Goal: Task Accomplishment & Management: Manage account settings

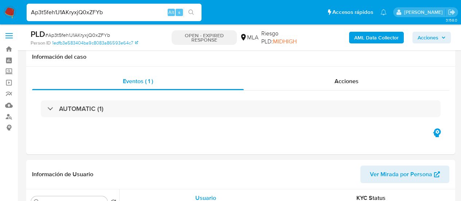
select select "10"
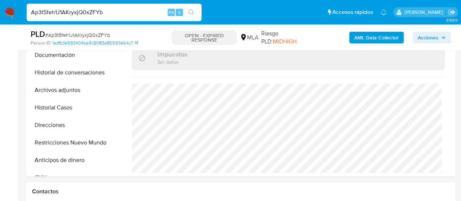
scroll to position [518, 0]
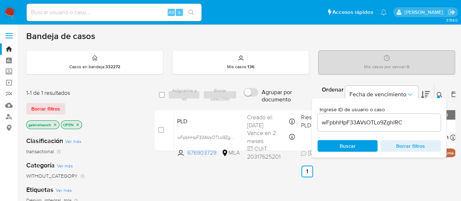
click at [356, 121] on input "wFpbhHpF33AVsOTLo9ZghlRC" at bounding box center [378, 122] width 123 height 9
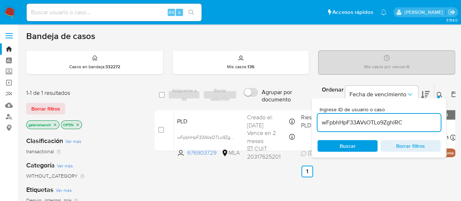
click at [356, 121] on input "wFpbhHpF33AVsOTLo9ZghlRC" at bounding box center [378, 122] width 123 height 9
paste input "Ap3t5feh1J1AKryxjQ0xZFYb"
type input "Ap3t5feh1J1AKryxjQ0xZFYb"
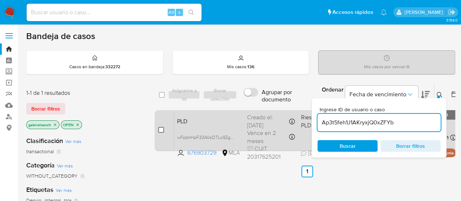
click at [160, 129] on input "checkbox" at bounding box center [161, 130] width 6 height 6
checkbox input "true"
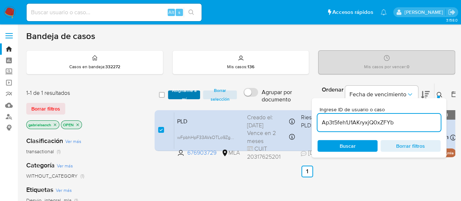
click at [187, 93] on span "Asignarme a mí" at bounding box center [184, 94] width 25 height 7
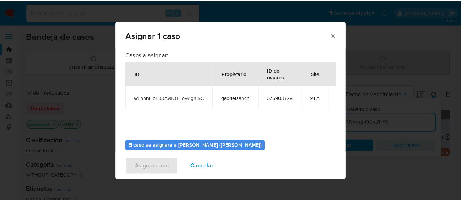
scroll to position [37, 0]
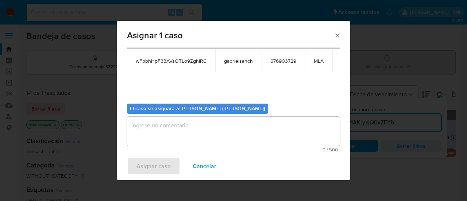
click at [170, 134] on textarea "assign-modal" at bounding box center [233, 131] width 213 height 29
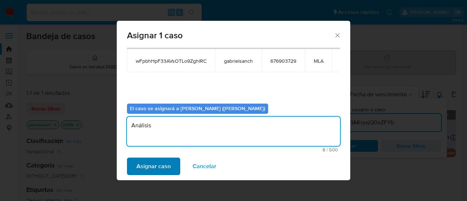
type textarea "Análisis"
click at [164, 160] on span "Asignar caso" at bounding box center [153, 166] width 34 height 16
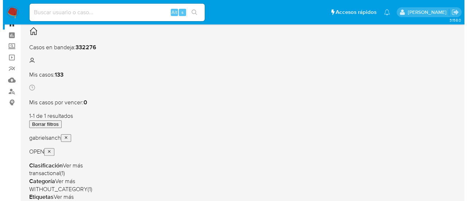
scroll to position [36, 0]
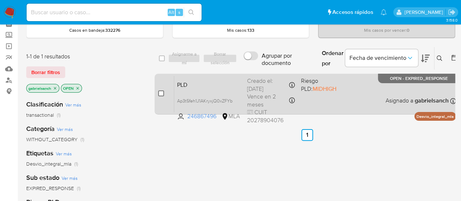
click at [159, 94] on input "checkbox" at bounding box center [161, 93] width 6 height 6
checkbox input "true"
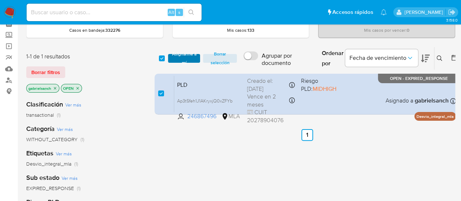
click at [183, 58] on span "Asignarme a mí" at bounding box center [184, 58] width 25 height 7
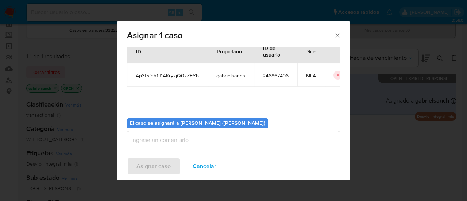
scroll to position [37, 0]
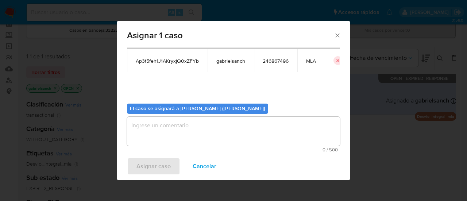
click at [184, 138] on textarea "assign-modal" at bounding box center [233, 131] width 213 height 29
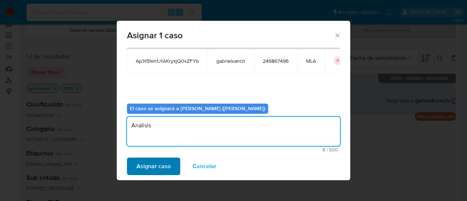
type textarea "Análisis"
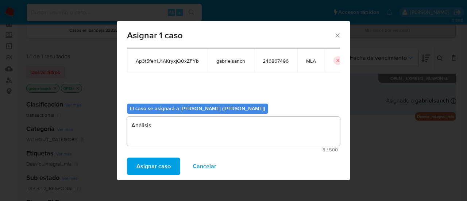
click at [172, 165] on button "Asignar caso" at bounding box center [153, 165] width 53 height 17
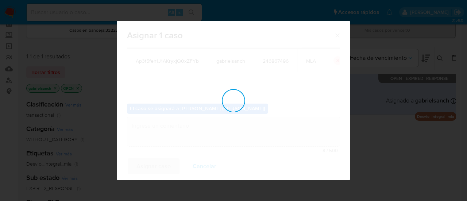
checkbox input "false"
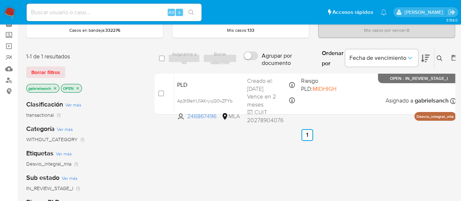
click at [441, 54] on button at bounding box center [440, 58] width 12 height 9
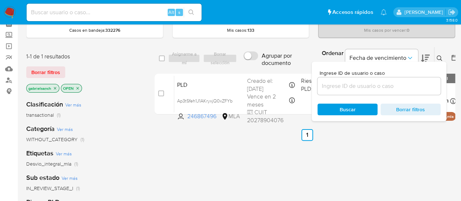
click at [351, 89] on input at bounding box center [378, 85] width 123 height 9
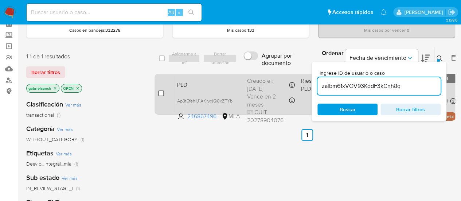
type input "zalbm61xVOV93KddF3kCnh8q"
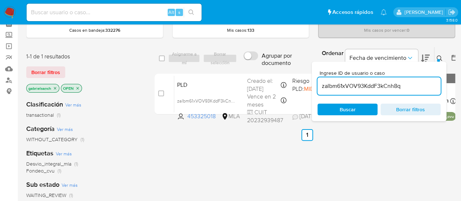
click at [161, 92] on input "checkbox" at bounding box center [161, 93] width 6 height 6
checkbox input "true"
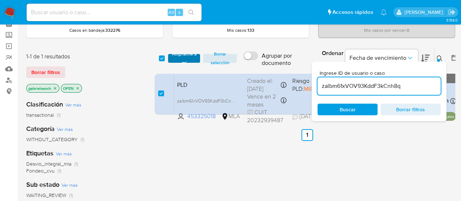
click at [175, 56] on span "Asignarme a mí" at bounding box center [184, 58] width 25 height 7
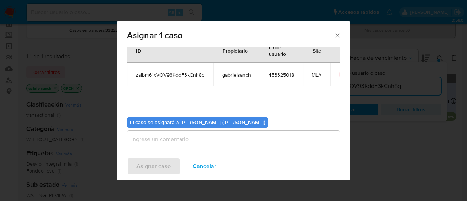
scroll to position [37, 0]
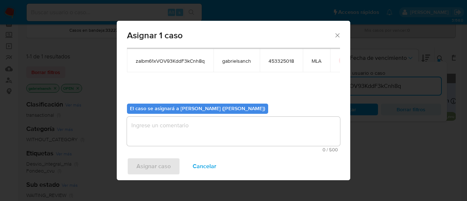
click at [171, 141] on textarea "assign-modal" at bounding box center [233, 131] width 213 height 29
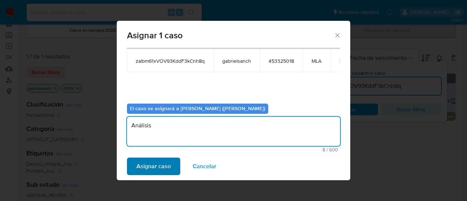
type textarea "Análisis"
click at [164, 160] on span "Asignar caso" at bounding box center [153, 166] width 34 height 16
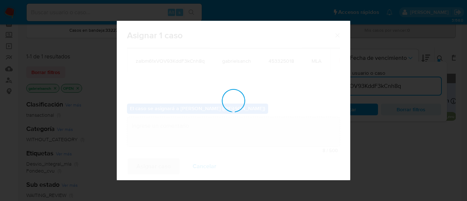
checkbox input "false"
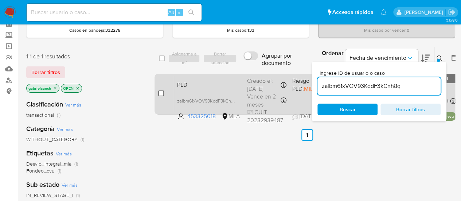
click at [161, 91] on input "checkbox" at bounding box center [161, 93] width 6 height 6
checkbox input "true"
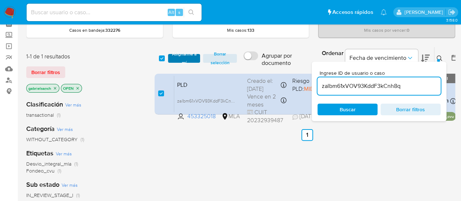
click at [177, 62] on span "Asignarme a mí" at bounding box center [184, 58] width 25 height 7
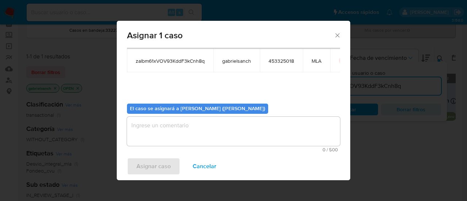
click at [188, 121] on textarea "assign-modal" at bounding box center [233, 131] width 213 height 29
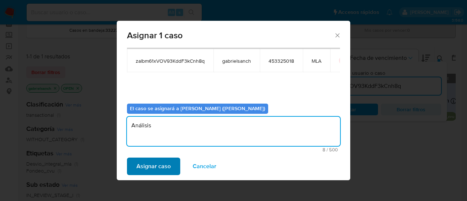
type textarea "Análisis"
click at [164, 169] on span "Asignar caso" at bounding box center [153, 166] width 34 height 16
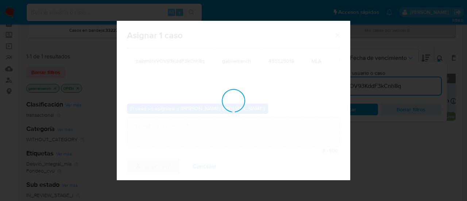
checkbox input "false"
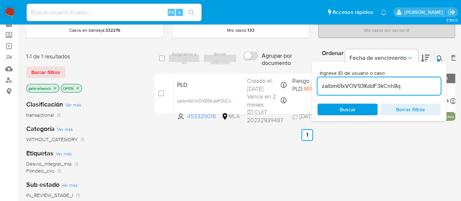
click at [335, 81] on input "zalbm61xVOV93KddF3kCnh8q" at bounding box center [378, 85] width 123 height 9
paste input "tGPpufxbdIEVScEUrkBf3ym8"
type input "tGPpufxbdIEVScEUrkBf3ym8"
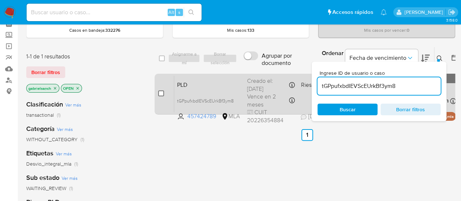
click at [160, 94] on input "checkbox" at bounding box center [161, 93] width 6 height 6
checkbox input "true"
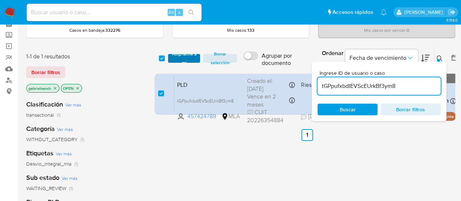
click at [177, 59] on span "Asignarme a mí" at bounding box center [184, 58] width 25 height 7
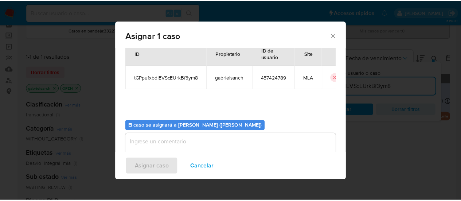
scroll to position [37, 0]
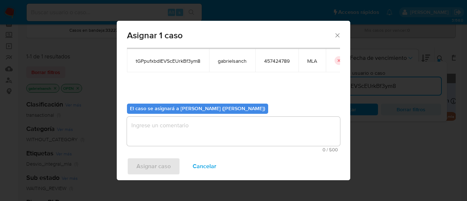
click at [198, 128] on textarea "assign-modal" at bounding box center [233, 131] width 213 height 29
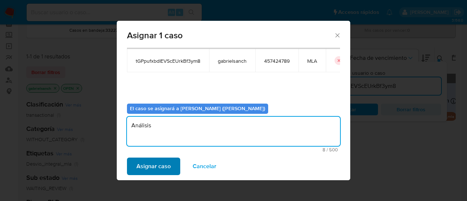
type textarea "Análisis"
click at [167, 159] on span "Asignar caso" at bounding box center [153, 166] width 34 height 16
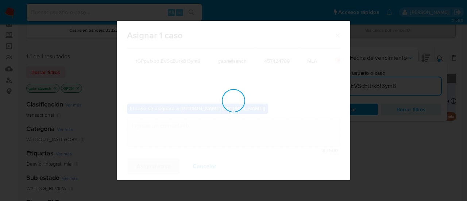
checkbox input "false"
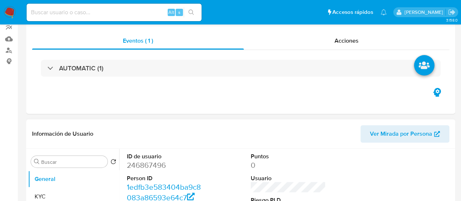
select select "10"
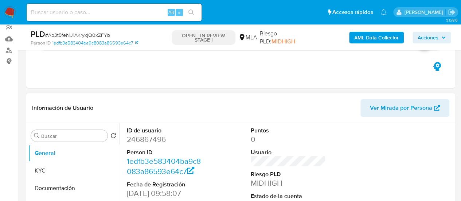
scroll to position [255, 0]
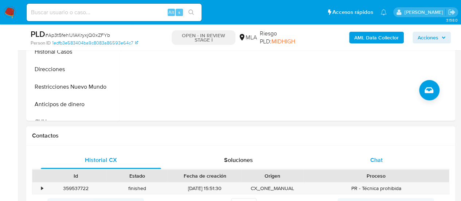
click at [362, 158] on div "Chat" at bounding box center [376, 159] width 120 height 17
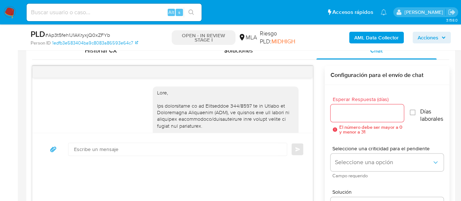
scroll to position [518, 0]
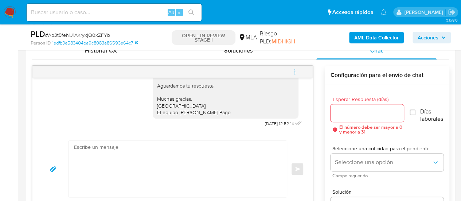
click at [166, 158] on textarea at bounding box center [176, 169] width 204 height 56
paste textarea "Hola, En función de las operaciones registradas en tu cuenta de Mercado Pago, n…"
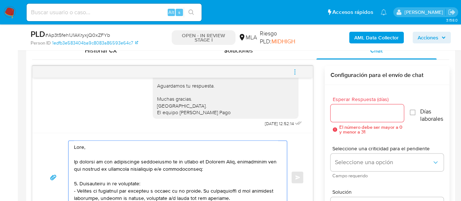
scroll to position [214, 0]
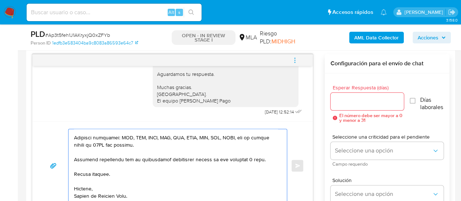
type textarea "Hola, En función de las operaciones registradas en tu cuenta de Mercado Pago, n…"
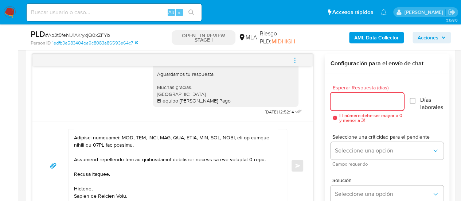
click at [340, 103] on input "Esperar Respuesta (días)" at bounding box center [368, 101] width 74 height 9
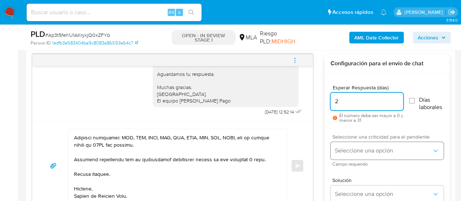
type input "2"
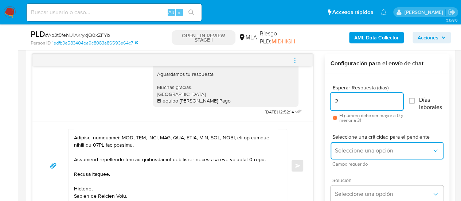
drag, startPoint x: 337, startPoint y: 148, endPoint x: 351, endPoint y: 176, distance: 31.3
click at [337, 148] on span "Seleccione una opción" at bounding box center [383, 150] width 97 height 7
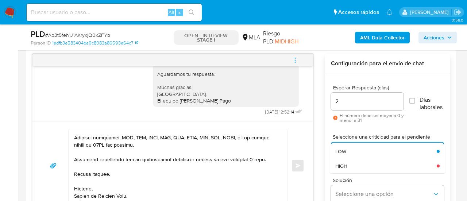
click at [350, 165] on div "HIGH" at bounding box center [385, 166] width 101 height 15
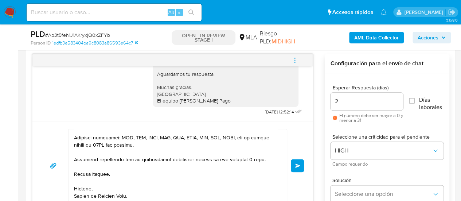
click at [296, 164] on span "Enviar" at bounding box center [297, 165] width 5 height 4
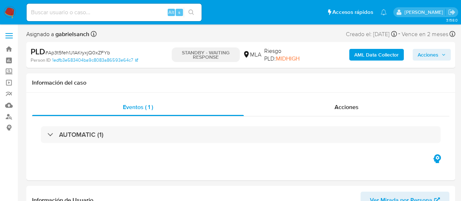
click at [82, 12] on input at bounding box center [114, 12] width 175 height 9
paste input "zalbm61xVOV93KddF3kCnh8q"
type input "zalbm61xVOV93KddF3kCnh8q"
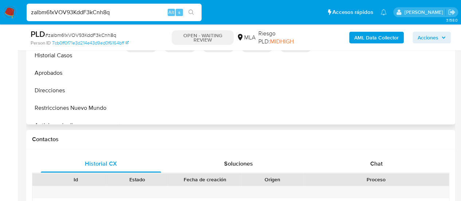
scroll to position [255, 0]
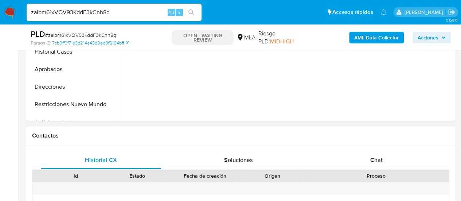
select select "10"
click at [379, 151] on div "Chat" at bounding box center [376, 159] width 120 height 17
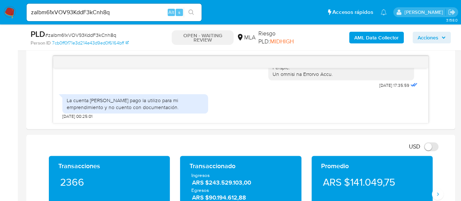
scroll to position [364, 0]
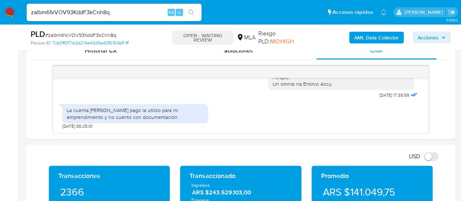
click at [83, 15] on input "zalbm61xVOV93KddF3kCnh8q" at bounding box center [114, 12] width 175 height 9
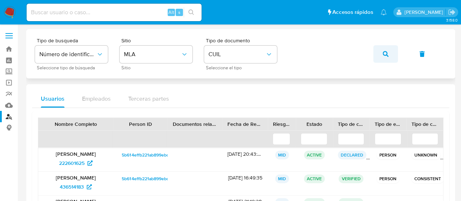
click at [383, 50] on span "button" at bounding box center [386, 54] width 6 height 16
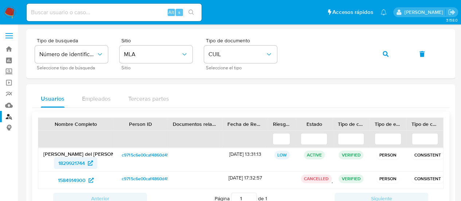
click at [78, 157] on span "1829921744" at bounding box center [71, 163] width 27 height 12
click at [379, 55] on button "button" at bounding box center [385, 53] width 25 height 17
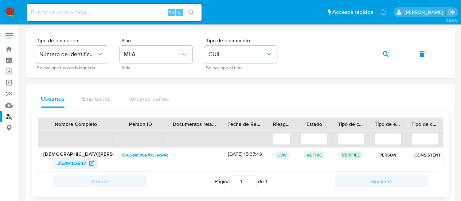
click at [68, 166] on span "2528482847" at bounding box center [71, 163] width 29 height 12
click at [385, 56] on span "button" at bounding box center [386, 54] width 6 height 16
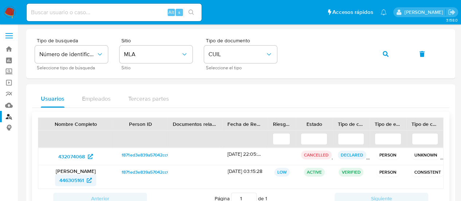
click at [74, 179] on span "446305161" at bounding box center [71, 180] width 24 height 12
click at [377, 50] on button "button" at bounding box center [385, 53] width 25 height 17
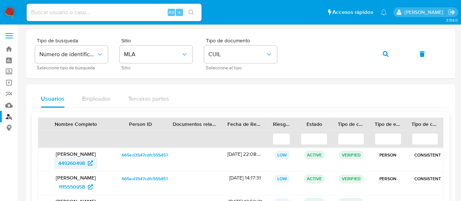
click at [66, 160] on span "449260498" at bounding box center [71, 163] width 27 height 12
click at [386, 54] on icon "button" at bounding box center [386, 54] width 6 height 6
click at [80, 164] on span "594646579" at bounding box center [72, 163] width 26 height 12
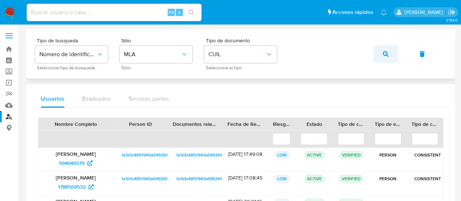
click at [381, 57] on button "button" at bounding box center [385, 53] width 25 height 17
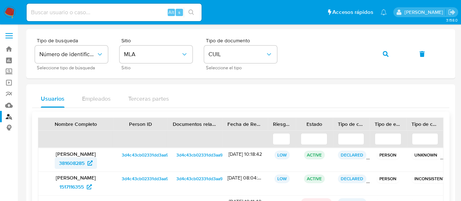
click at [78, 161] on span "381608285" at bounding box center [72, 163] width 26 height 12
click at [75, 164] on span "381608285" at bounding box center [72, 163] width 26 height 12
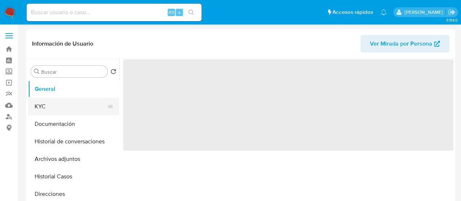
click at [38, 105] on button "KYC" at bounding box center [70, 106] width 85 height 17
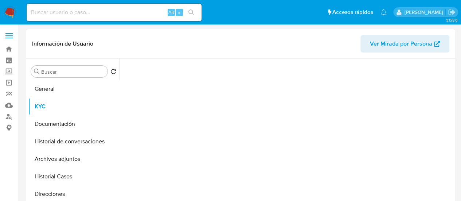
select select "10"
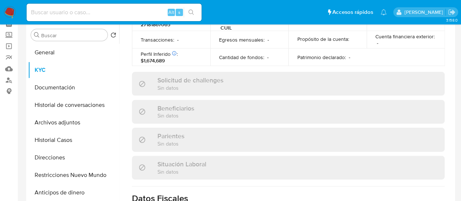
scroll to position [411, 0]
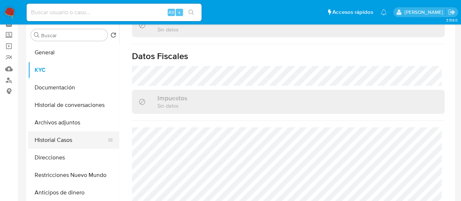
click at [56, 141] on button "Historial Casos" at bounding box center [70, 139] width 85 height 17
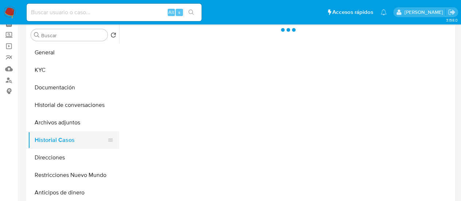
scroll to position [0, 0]
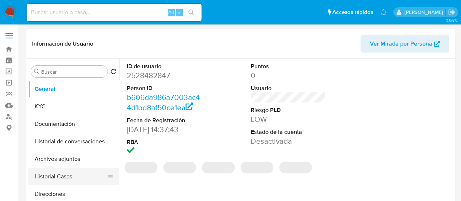
click at [44, 177] on button "Historial Casos" at bounding box center [70, 176] width 85 height 17
select select "10"
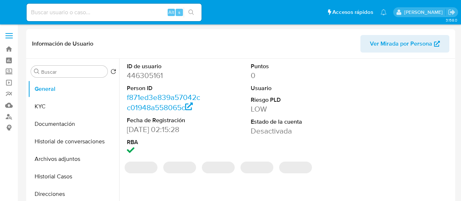
select select "10"
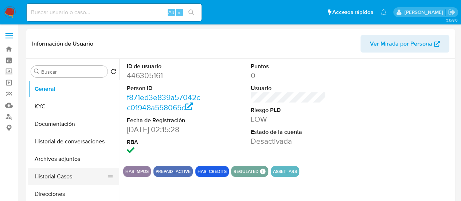
click at [63, 178] on button "Historial Casos" at bounding box center [70, 176] width 85 height 17
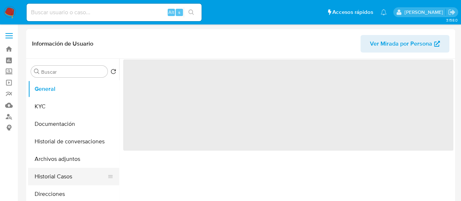
click at [58, 172] on button "Historial Casos" at bounding box center [70, 176] width 85 height 17
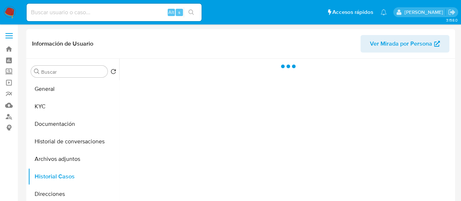
select select "10"
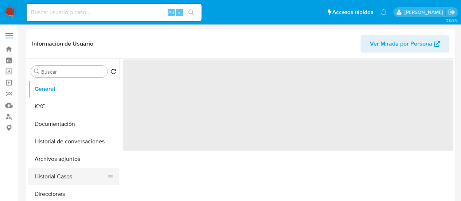
click at [67, 178] on button "Historial Casos" at bounding box center [70, 176] width 85 height 17
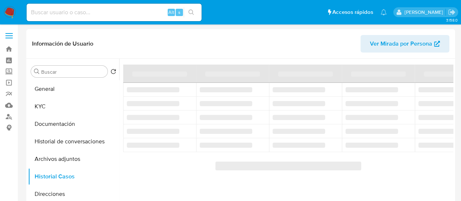
select select "10"
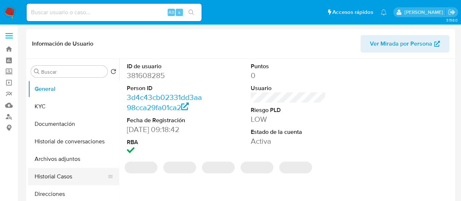
click at [65, 174] on button "Historial Casos" at bounding box center [70, 176] width 85 height 17
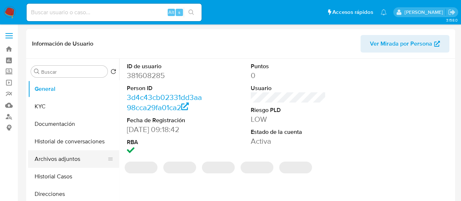
select select "10"
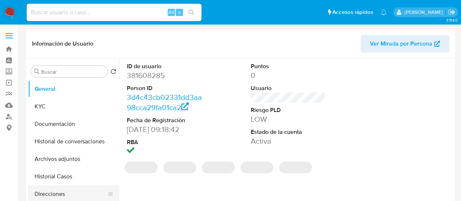
select select "10"
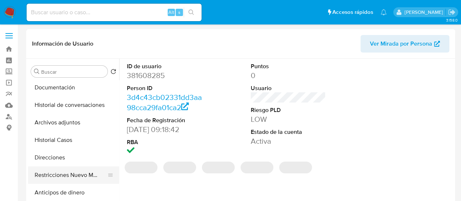
click at [64, 175] on button "Restricciones Nuevo Mundo" at bounding box center [70, 174] width 85 height 17
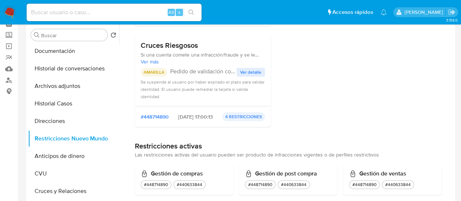
scroll to position [219, 0]
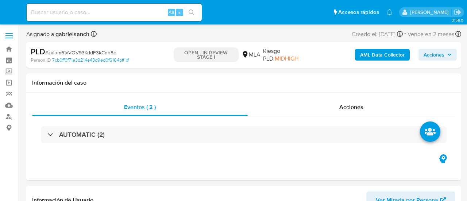
select select "10"
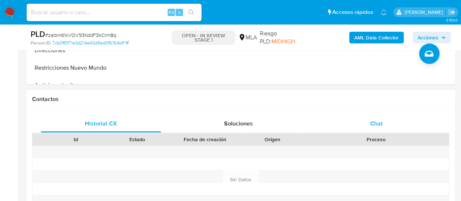
click at [348, 118] on div "Chat" at bounding box center [376, 123] width 120 height 17
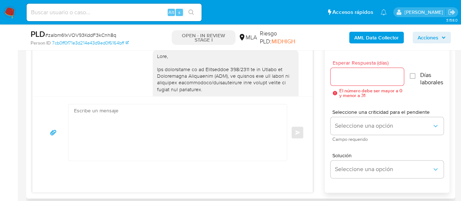
scroll to position [393, 0]
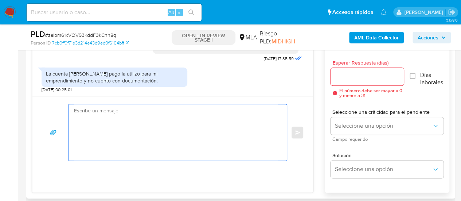
click at [97, 141] on textarea at bounding box center [176, 132] width 204 height 56
paste textarea "Hola XXX, Muchas gracias por tu respuesta. Analizamos tu caso y verificamos que…"
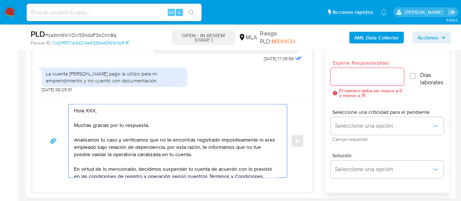
scroll to position [54, 0]
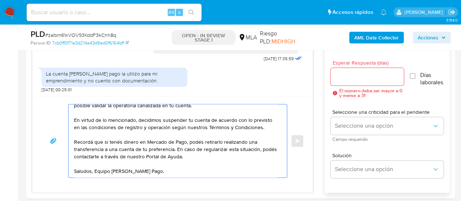
type textarea "Hola XXX, Muchas gracias por tu respuesta. Analizamos tu caso y verificamos que…"
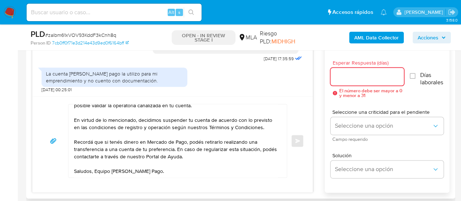
click at [344, 74] on input "Esperar Respuesta (días)" at bounding box center [368, 76] width 74 height 9
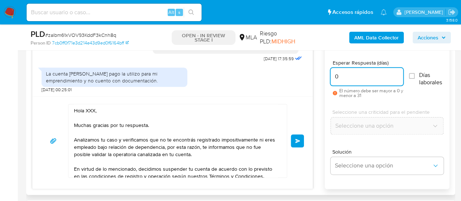
scroll to position [0, 0]
type input "0"
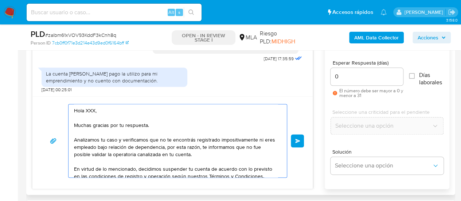
drag, startPoint x: 83, startPoint y: 109, endPoint x: 96, endPoint y: 109, distance: 13.5
click at [96, 109] on textarea "Hola XXX, Muchas gracias por tu respuesta. Analizamos tu caso y verificamos que…" at bounding box center [176, 140] width 204 height 73
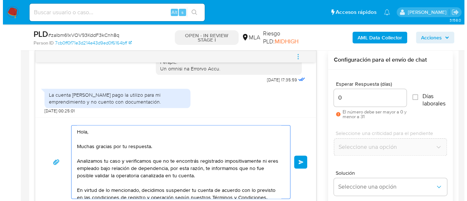
scroll to position [364, 0]
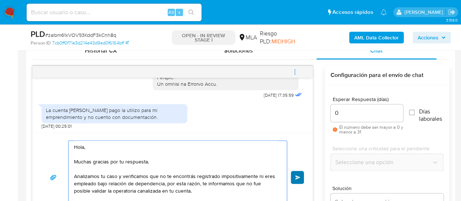
type textarea "Hola, Muchas gracias por tu respuesta. Analizamos tu caso y verificamos que no …"
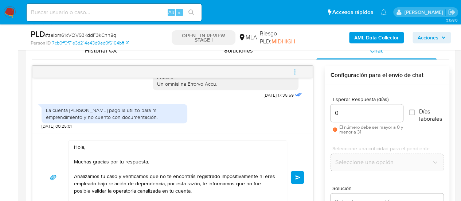
click at [297, 173] on button "Enviar" at bounding box center [297, 177] width 13 height 13
click at [295, 67] on span "menu-action" at bounding box center [295, 71] width 7 height 17
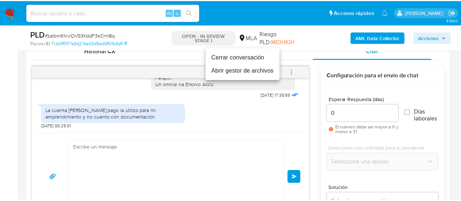
scroll to position [541, 0]
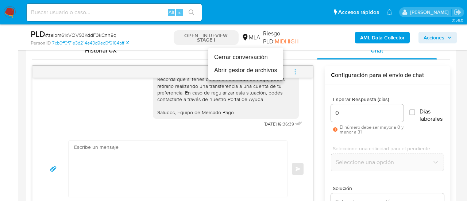
click at [260, 57] on li "Cerrar conversación" at bounding box center [245, 57] width 75 height 13
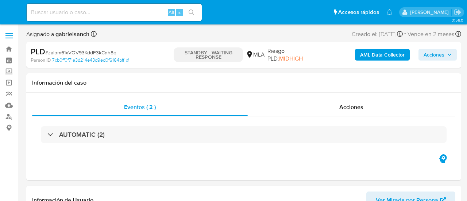
select select "10"
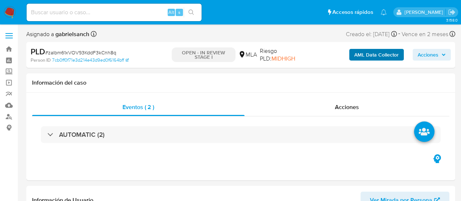
click at [364, 45] on div "PLD # zalbm61xVOV93KddF3kCnh8q Person ID 7cb0ff0f71e3d214e43d9ed0f6164bff OPEN …" at bounding box center [240, 55] width 429 height 26
select select "10"
click at [366, 50] on b "AML Data Collector" at bounding box center [376, 55] width 44 height 12
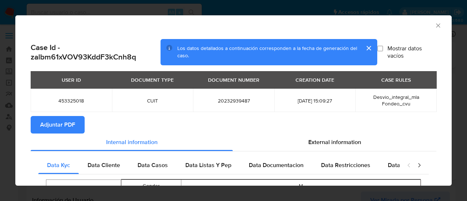
click at [50, 126] on span "Adjuntar PDF" at bounding box center [57, 125] width 35 height 16
click at [434, 24] on icon "Cerrar ventana" at bounding box center [437, 25] width 7 height 7
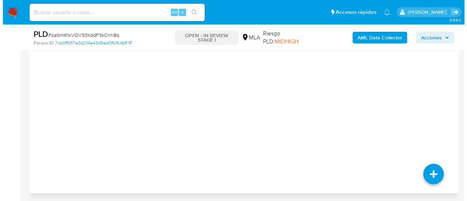
scroll to position [1288, 0]
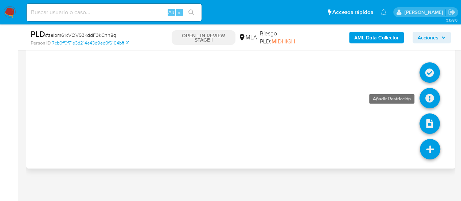
click at [429, 88] on icon at bounding box center [430, 98] width 20 height 20
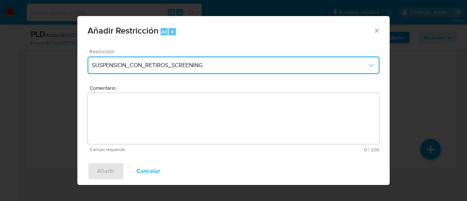
click at [165, 59] on button "SUSPENSION_CON_RETIROS_SCREENING" at bounding box center [233, 64] width 292 height 17
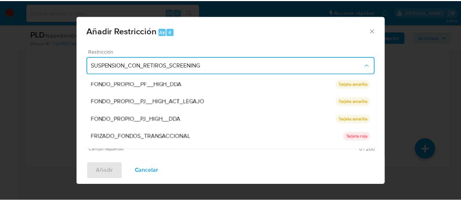
scroll to position [155, 0]
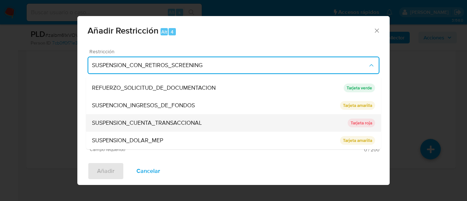
click at [164, 121] on span "SUSPENSION_CUENTA_TRANSACCIONAL" at bounding box center [147, 122] width 110 height 7
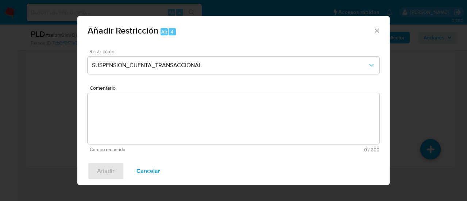
click at [164, 121] on textarea "Comentario" at bounding box center [233, 118] width 292 height 51
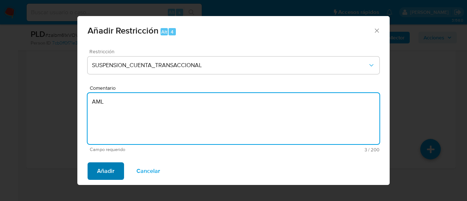
type textarea "AML"
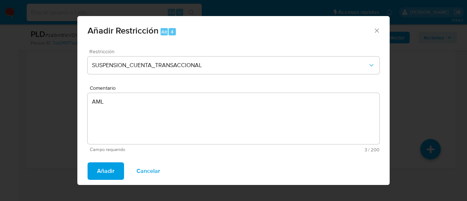
click at [99, 170] on span "Añadir" at bounding box center [105, 171] width 17 height 16
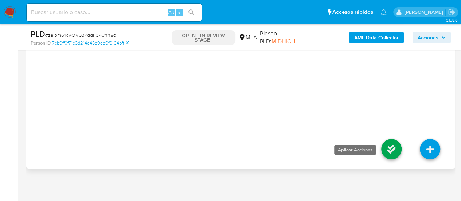
click at [387, 144] on icon at bounding box center [391, 149] width 20 height 20
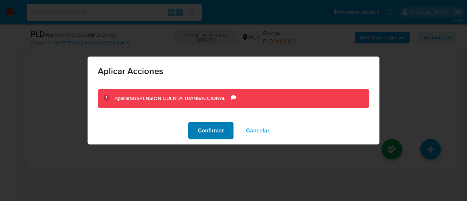
click at [204, 136] on span "Confirmar" at bounding box center [211, 130] width 26 height 16
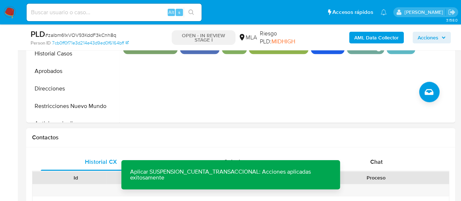
scroll to position [255, 0]
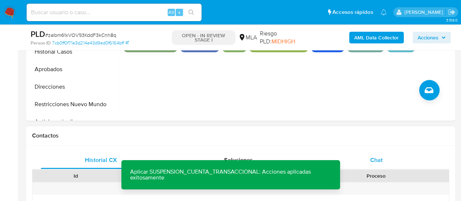
click at [367, 160] on div "Chat" at bounding box center [376, 159] width 120 height 17
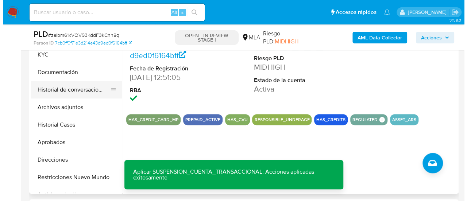
scroll to position [182, 0]
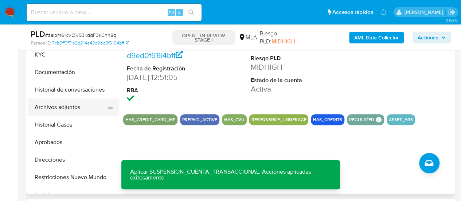
click at [56, 107] on button "Archivos adjuntos" at bounding box center [70, 106] width 85 height 17
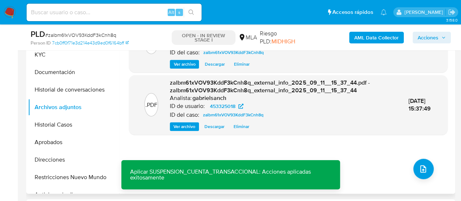
click at [409, 164] on div ".PDF zalbm61xVOV93KddF3kCnh8q_internal_info_2025_09_11__15_37_49.pdf - zalbm61x…" at bounding box center [288, 100] width 319 height 175
click at [419, 165] on span "upload-file" at bounding box center [423, 168] width 9 height 9
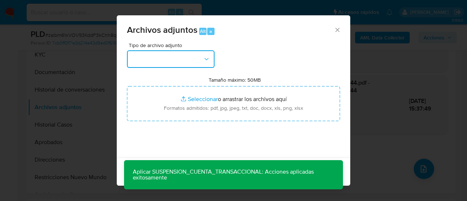
click at [148, 55] on button "button" at bounding box center [170, 58] width 87 height 17
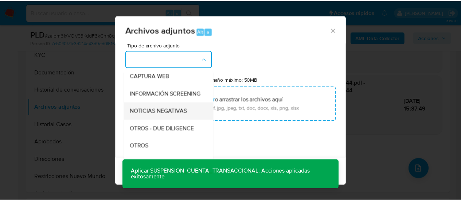
scroll to position [109, 0]
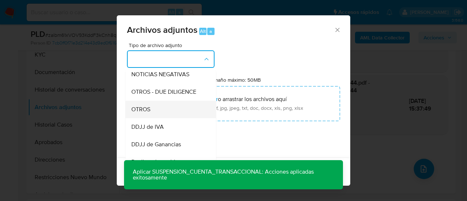
click at [156, 118] on div "OTROS" at bounding box center [168, 109] width 74 height 17
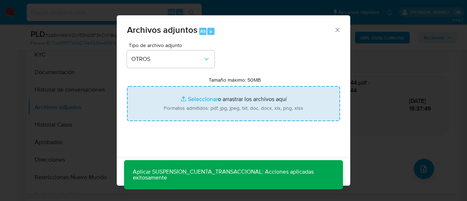
click at [194, 108] on input "Tamaño máximo: 50MB Seleccionar archivos" at bounding box center [233, 103] width 213 height 35
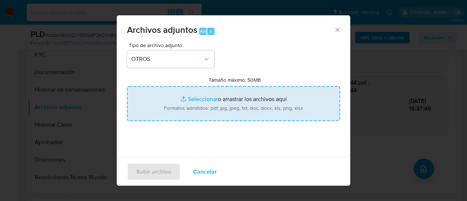
type input "C:\fakepath\Caselog zalbm61xVOV93KddF3kCnh8q_2025_08_18_23_05_13.docx"
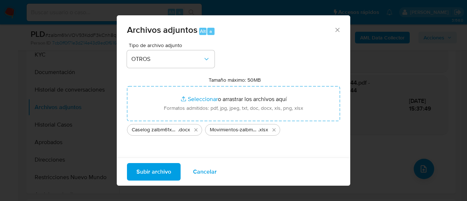
drag, startPoint x: 194, startPoint y: 108, endPoint x: 161, endPoint y: 168, distance: 69.3
click at [161, 168] on span "Subir archivo" at bounding box center [153, 172] width 35 height 16
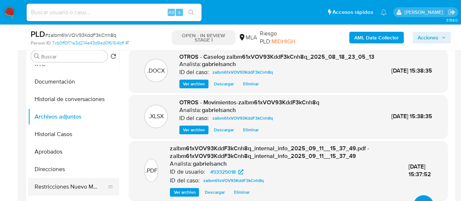
scroll to position [36, 0]
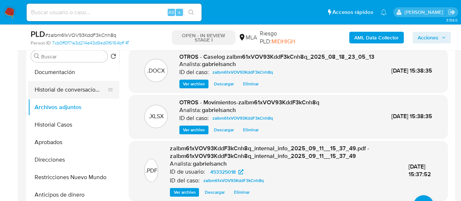
drag, startPoint x: 76, startPoint y: 173, endPoint x: 97, endPoint y: 90, distance: 85.8
click at [76, 173] on button "Restricciones Nuevo Mundo" at bounding box center [73, 176] width 91 height 17
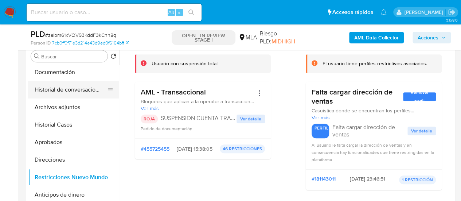
click at [53, 92] on button "Historial de conversaciones" at bounding box center [70, 89] width 85 height 17
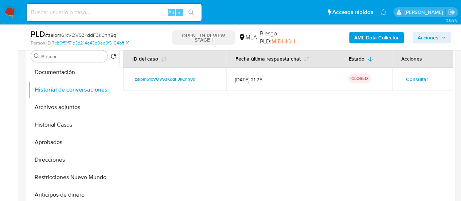
click at [438, 38] on span "Acciones" at bounding box center [428, 38] width 21 height 12
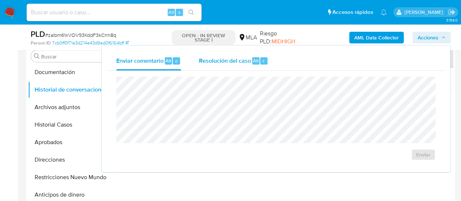
click at [213, 63] on span "Resolución del caso" at bounding box center [225, 60] width 52 height 8
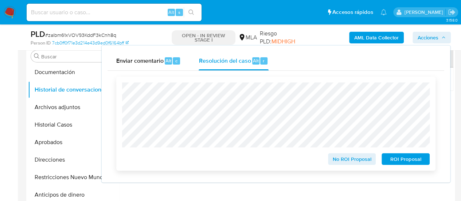
click at [401, 155] on span "ROI Proposal" at bounding box center [406, 159] width 38 height 10
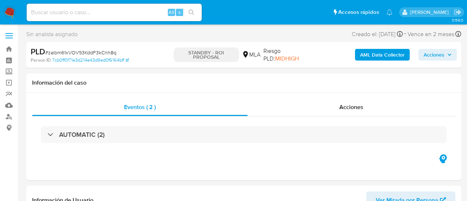
click at [87, 14] on input at bounding box center [114, 12] width 175 height 9
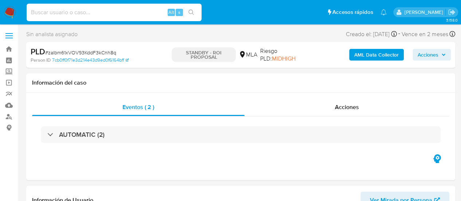
paste input "tGPpufxbdIEVScEUrkBf3ym8"
type input "tGPpufxbdIEVScEUrkBf3ym8"
select select "10"
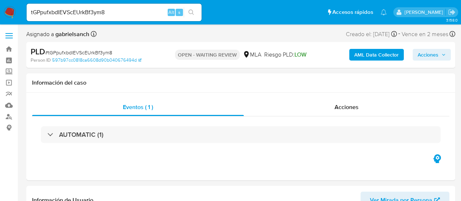
select select "10"
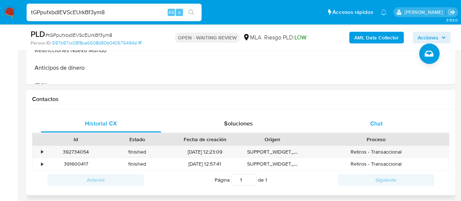
click at [378, 131] on div "Chat" at bounding box center [376, 123] width 120 height 17
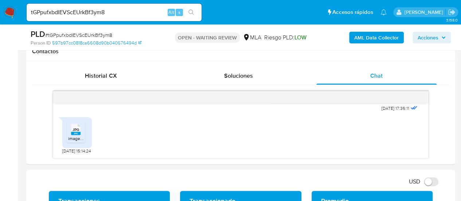
scroll to position [328, 0]
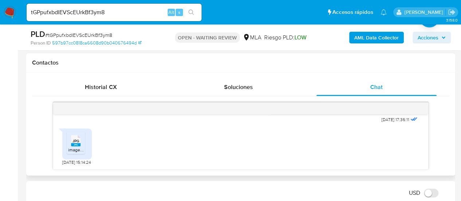
click at [72, 148] on span "image.jpg" at bounding box center [77, 150] width 19 height 6
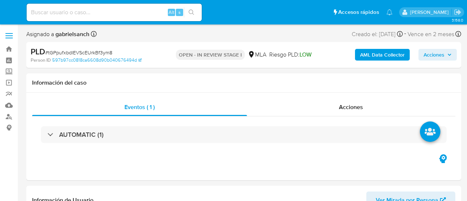
select select "10"
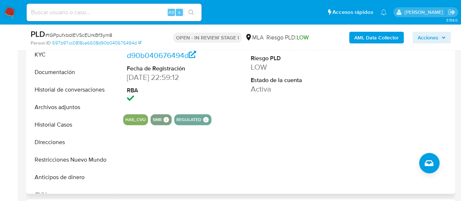
scroll to position [292, 0]
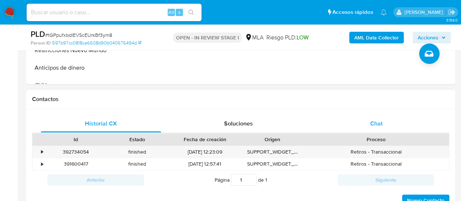
click at [370, 122] on span "Chat" at bounding box center [376, 123] width 12 height 8
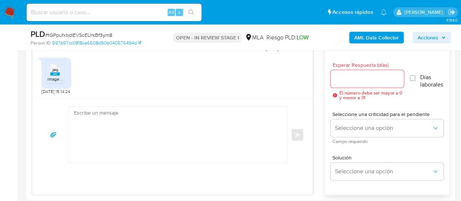
scroll to position [401, 0]
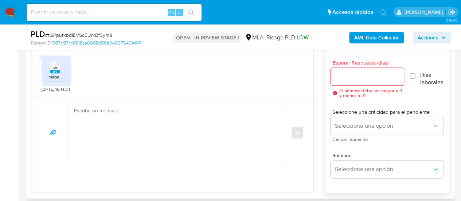
click at [171, 150] on textarea at bounding box center [176, 132] width 204 height 56
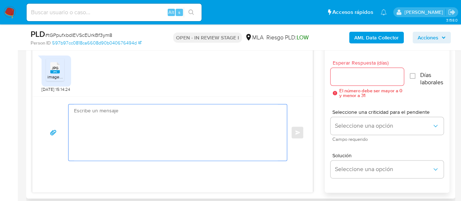
paste textarea "Hola, En función de las operaciones registradas en tu cuenta de Mercado Pago, n…"
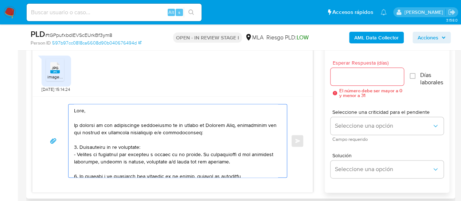
scroll to position [280, 0]
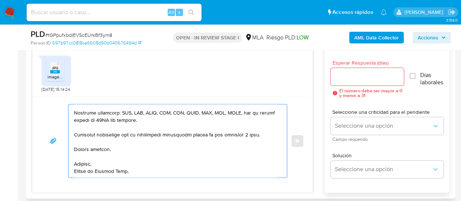
type textarea "Hola, En función de las operaciones registradas en tu cuenta de Mercado Pago, n…"
click at [344, 78] on input "Esperar Respuesta (días)" at bounding box center [368, 76] width 74 height 9
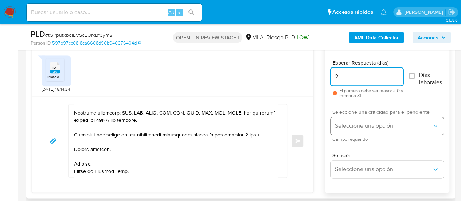
type input "2"
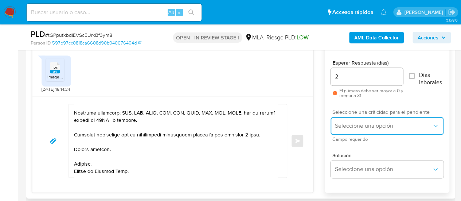
click at [335, 130] on button "Seleccione una opción" at bounding box center [387, 125] width 113 height 17
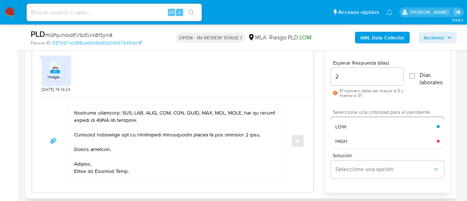
click at [342, 143] on span "HIGH" at bounding box center [341, 141] width 12 height 7
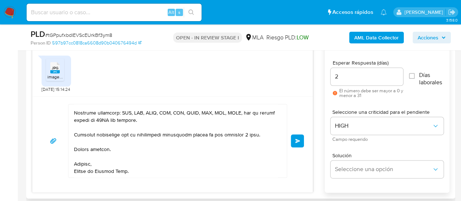
click at [299, 139] on span "Enviar" at bounding box center [297, 141] width 5 height 4
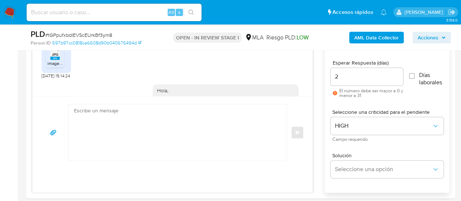
scroll to position [798, 0]
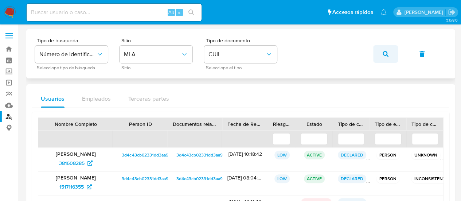
click at [381, 56] on button "button" at bounding box center [385, 53] width 25 height 17
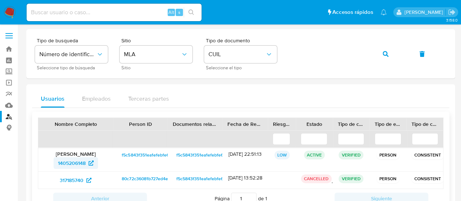
click at [81, 157] on span "1405206148" at bounding box center [72, 163] width 28 height 12
click at [378, 53] on button "button" at bounding box center [385, 53] width 25 height 17
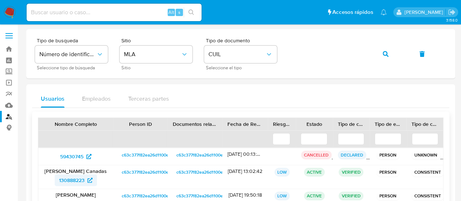
click at [78, 179] on span "130888223" at bounding box center [72, 180] width 26 height 12
click at [383, 57] on span "button" at bounding box center [386, 54] width 6 height 16
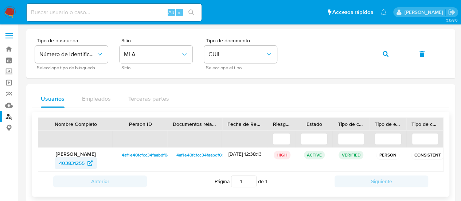
click at [87, 157] on span "403831255" at bounding box center [76, 163] width 34 height 12
click at [386, 55] on icon "button" at bounding box center [386, 54] width 6 height 6
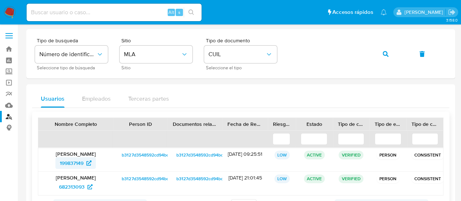
click at [68, 164] on span "199837149" at bounding box center [72, 163] width 24 height 12
click at [386, 51] on icon "button" at bounding box center [386, 54] width 6 height 6
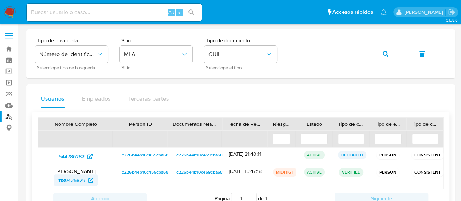
click at [71, 177] on span "1189425829" at bounding box center [71, 180] width 27 height 12
click at [386, 51] on icon "button" at bounding box center [386, 54] width 6 height 6
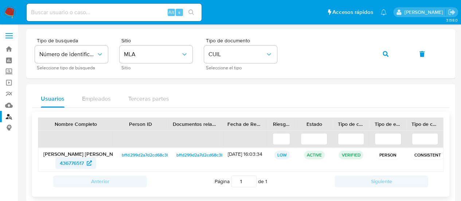
click at [75, 163] on span "436776517" at bounding box center [72, 163] width 24 height 12
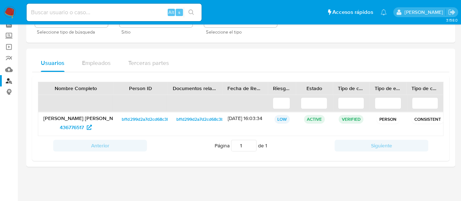
scroll to position [37, 0]
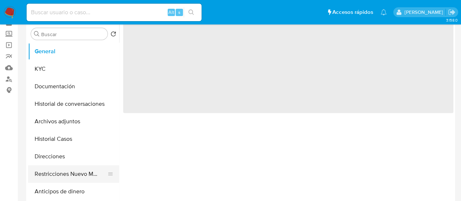
scroll to position [73, 0]
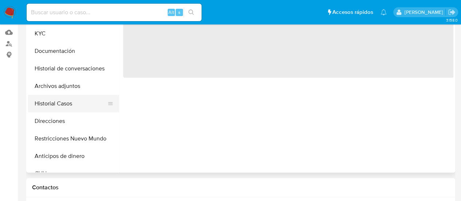
click at [52, 102] on button "Historial Casos" at bounding box center [70, 103] width 85 height 17
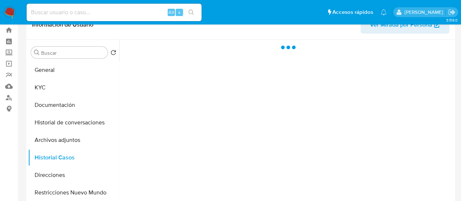
scroll to position [0, 0]
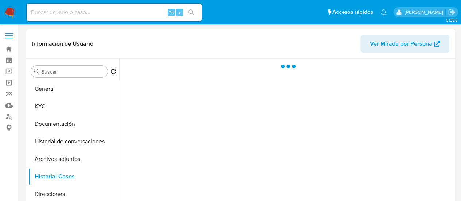
select select "10"
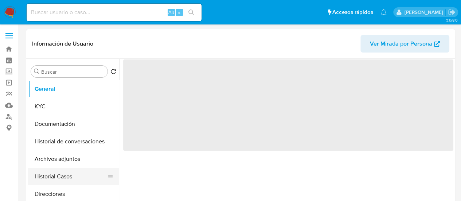
click at [49, 178] on button "Historial Casos" at bounding box center [70, 176] width 85 height 17
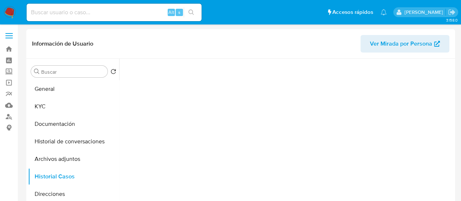
select select "10"
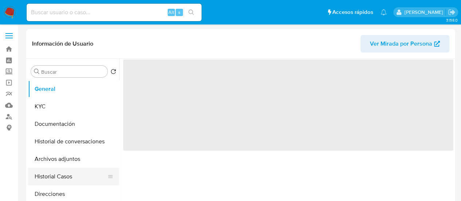
click at [54, 181] on button "Historial Casos" at bounding box center [70, 176] width 85 height 17
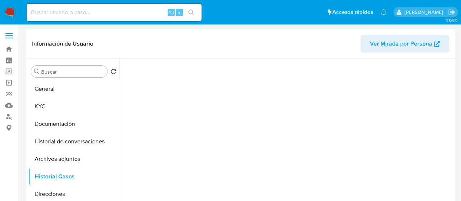
select select "10"
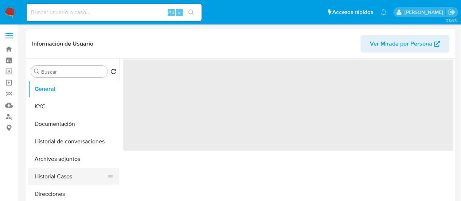
click at [60, 179] on button "Historial Casos" at bounding box center [70, 176] width 85 height 17
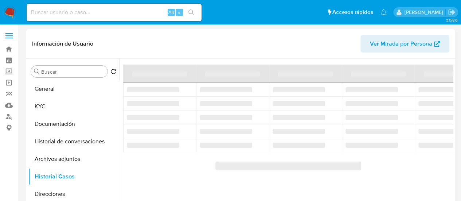
select select "10"
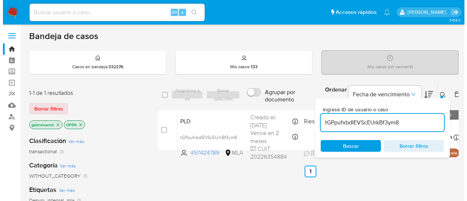
scroll to position [36, 0]
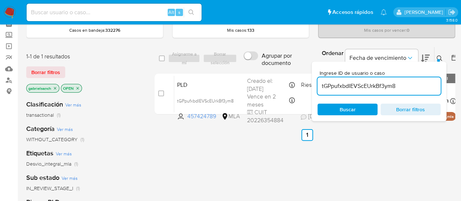
click at [347, 87] on input "tGPpufxbdIEVScEUrkBf3ym8" at bounding box center [378, 85] width 123 height 9
click at [366, 86] on input "tGPpufxbdIEVScEUrkBf3ym8" at bounding box center [378, 85] width 123 height 9
paste input "R7zBsvc3V92gyCBtjY3thgWo"
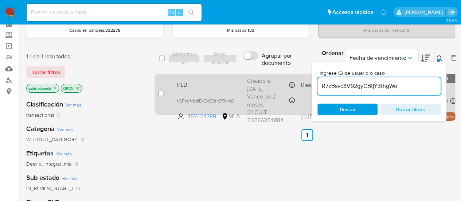
type input "R7zBsvc3V92gyCBtjY3thgWo"
click at [161, 94] on input "checkbox" at bounding box center [161, 93] width 6 height 6
checkbox input "true"
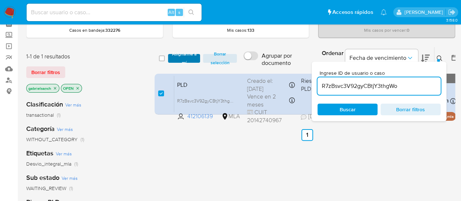
click at [176, 57] on span "Asignarme a mí" at bounding box center [184, 58] width 25 height 7
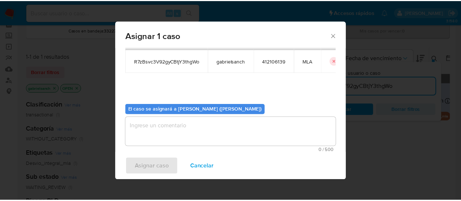
scroll to position [37, 0]
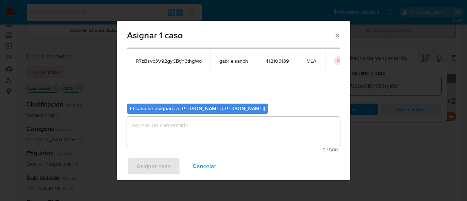
click at [180, 118] on textarea "assign-modal" at bounding box center [233, 131] width 213 height 29
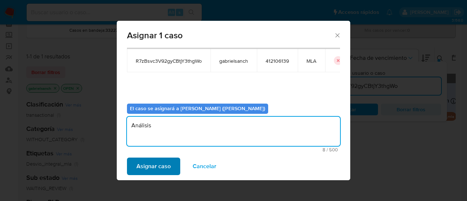
type textarea "Análisis"
click at [172, 164] on button "Asignar caso" at bounding box center [153, 165] width 53 height 17
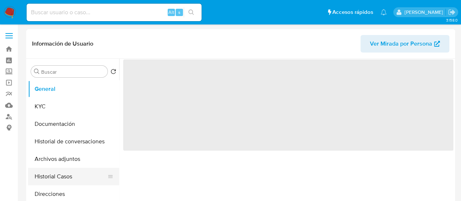
click at [52, 172] on button "Historial Casos" at bounding box center [70, 176] width 85 height 17
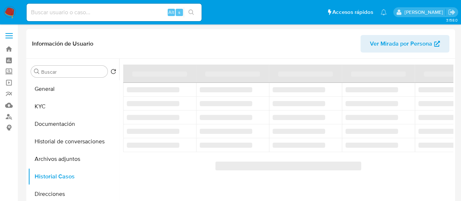
select select "10"
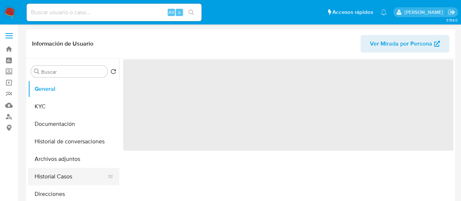
click at [37, 178] on button "Historial Casos" at bounding box center [70, 176] width 85 height 17
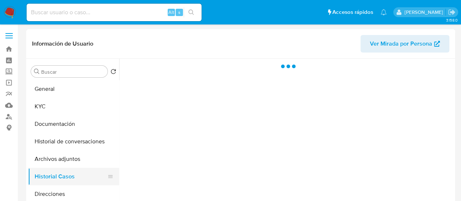
select select "10"
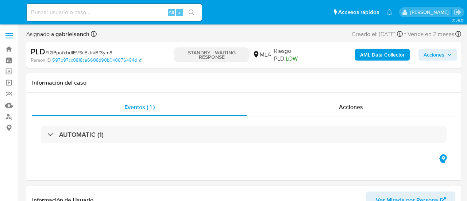
select select "10"
click at [74, 15] on input at bounding box center [114, 12] width 175 height 9
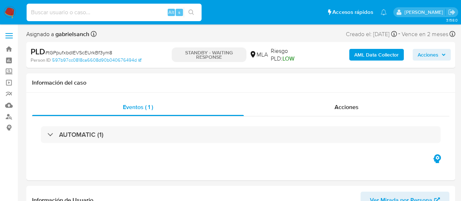
paste input "R7zBsvc3V92gyCBtjY3thgWo"
type input "R7zBsvc3V92gyCBtjY3thgWo"
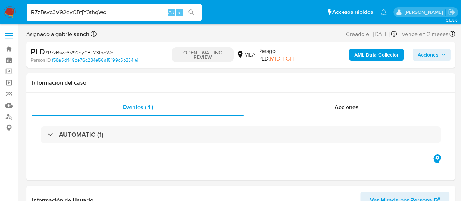
select select "10"
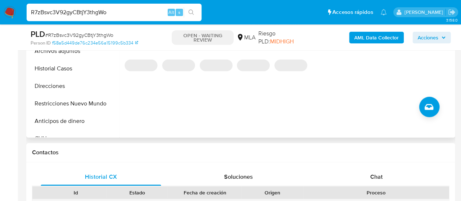
scroll to position [255, 0]
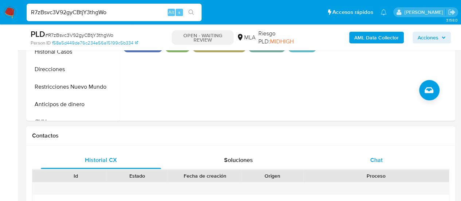
click at [381, 157] on span "Chat" at bounding box center [376, 160] width 12 height 8
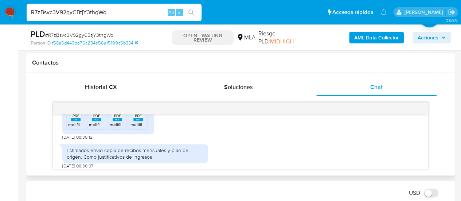
scroll to position [434, 0]
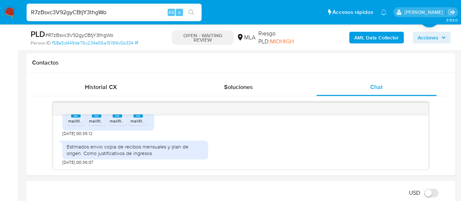
click at [85, 12] on input "R7zBsvc3V92gyCBtjY3thgWo" at bounding box center [114, 12] width 175 height 9
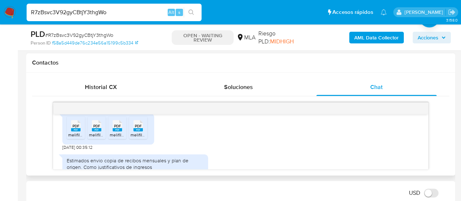
scroll to position [397, 0]
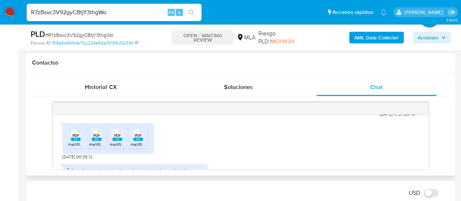
click at [77, 138] on span "PDF" at bounding box center [76, 135] width 7 height 5
click at [95, 141] on rect at bounding box center [96, 138] width 9 height 3
click at [116, 141] on rect at bounding box center [117, 138] width 9 height 3
click at [139, 141] on rect at bounding box center [137, 138] width 9 height 3
click at [183, 148] on div "PDF PDF melifile1750528601184885569.pdf PDF PDF melifile8521748238072510664.pdf…" at bounding box center [240, 139] width 357 height 40
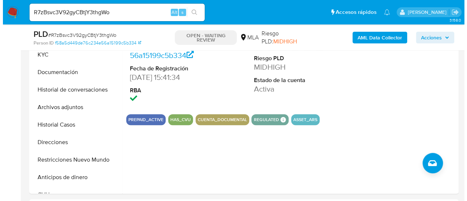
scroll to position [146, 0]
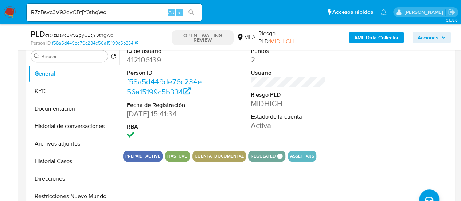
click at [361, 37] on b "AML Data Collector" at bounding box center [376, 38] width 44 height 12
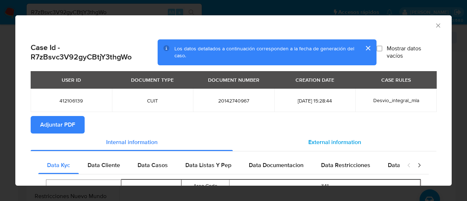
click at [303, 144] on div "External information" at bounding box center [334, 141] width 203 height 17
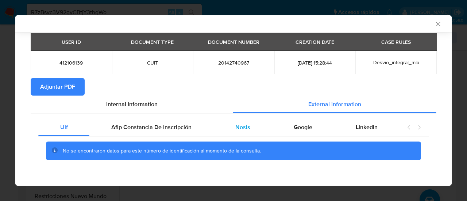
click at [227, 122] on div "Nosis" at bounding box center [242, 126] width 58 height 17
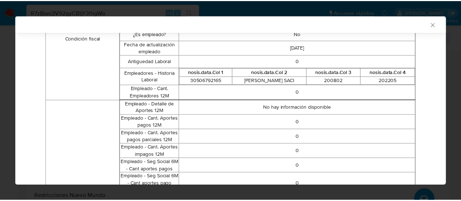
scroll to position [292, 0]
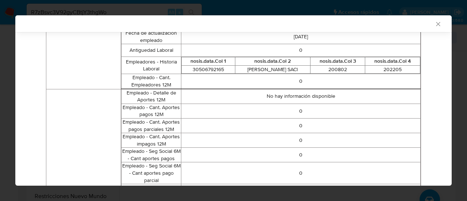
click at [435, 24] on icon "Cerrar ventana" at bounding box center [437, 23] width 7 height 7
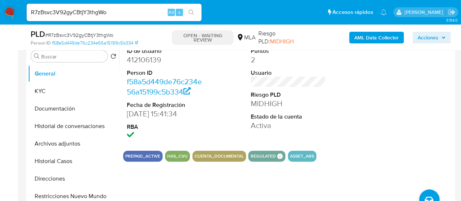
click at [88, 11] on input "R7zBsvc3V92gyCBtjY3thgWo" at bounding box center [114, 12] width 175 height 9
paste input "cbhVEJOxQEPNWs8uy4WDCWbm"
type input "cbhVEJOxQEPNWs8uy4WDCWbm"
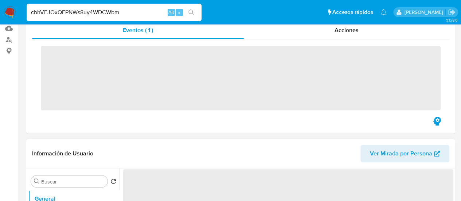
scroll to position [255, 0]
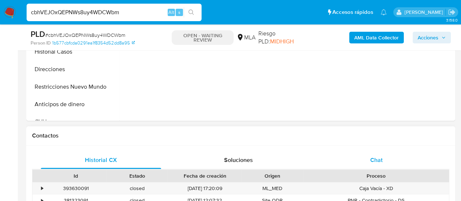
click at [385, 159] on div "Chat" at bounding box center [376, 159] width 120 height 17
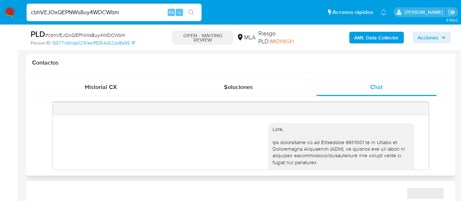
scroll to position [509, 0]
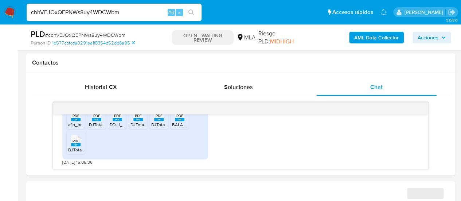
select select "10"
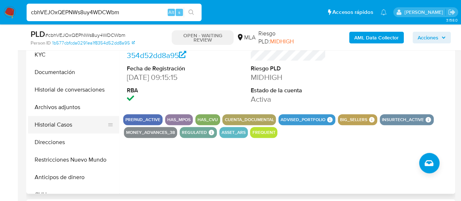
click at [50, 121] on button "Historial Casos" at bounding box center [70, 124] width 85 height 17
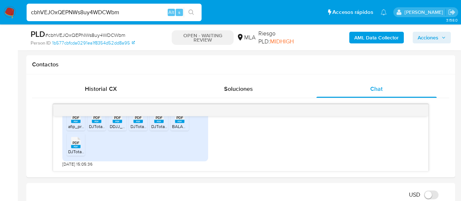
scroll to position [328, 0]
